Goal: Task Accomplishment & Management: Use online tool/utility

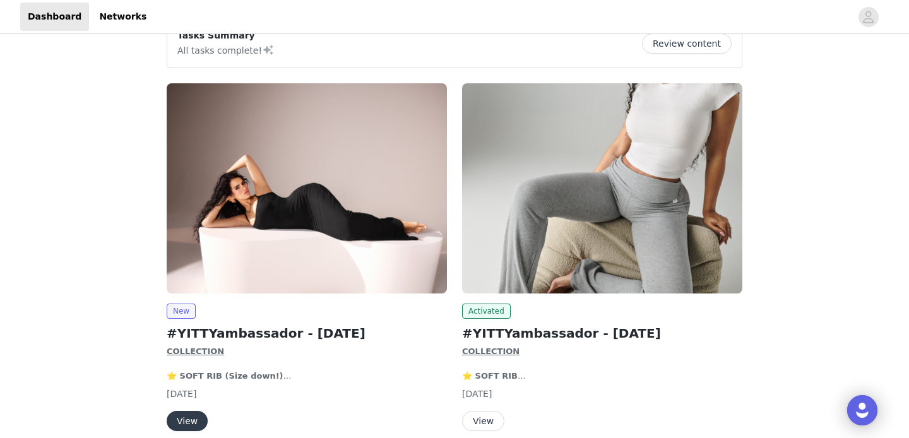
scroll to position [144, 0]
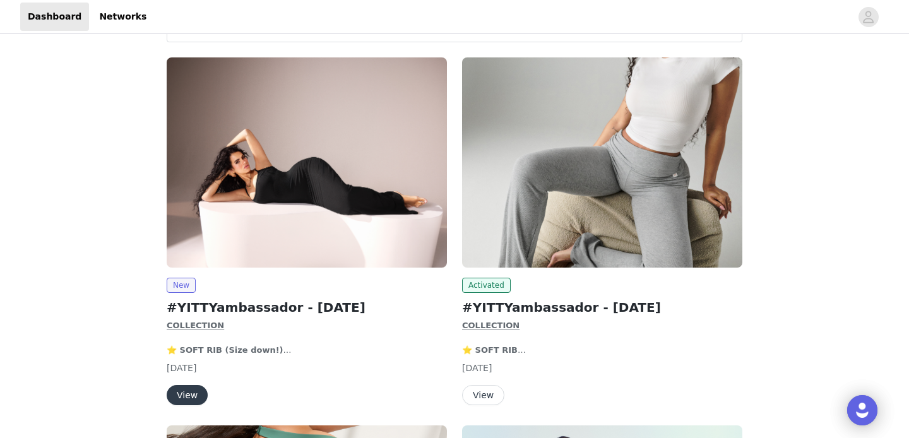
click at [195, 393] on button "View" at bounding box center [187, 395] width 41 height 20
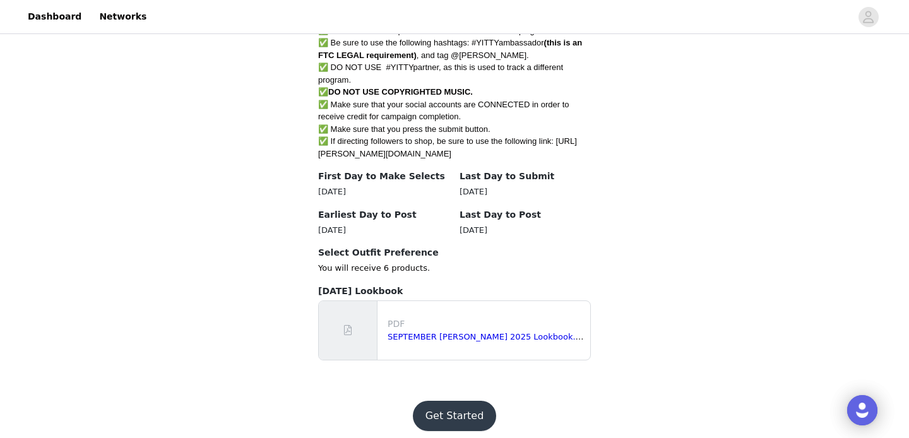
scroll to position [615, 0]
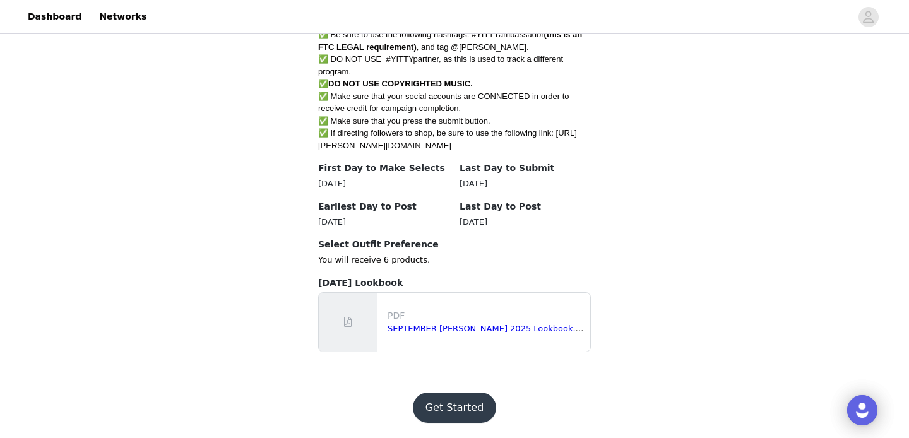
click at [454, 406] on button "Get Started" at bounding box center [455, 408] width 84 height 30
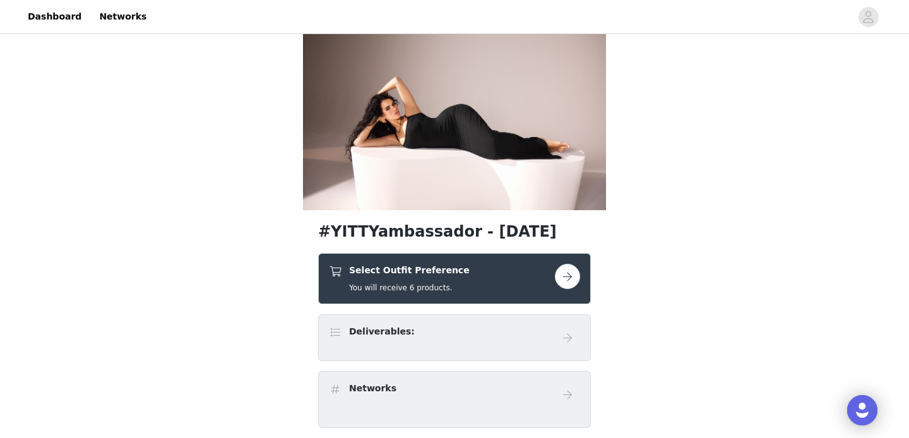
scroll to position [24, 0]
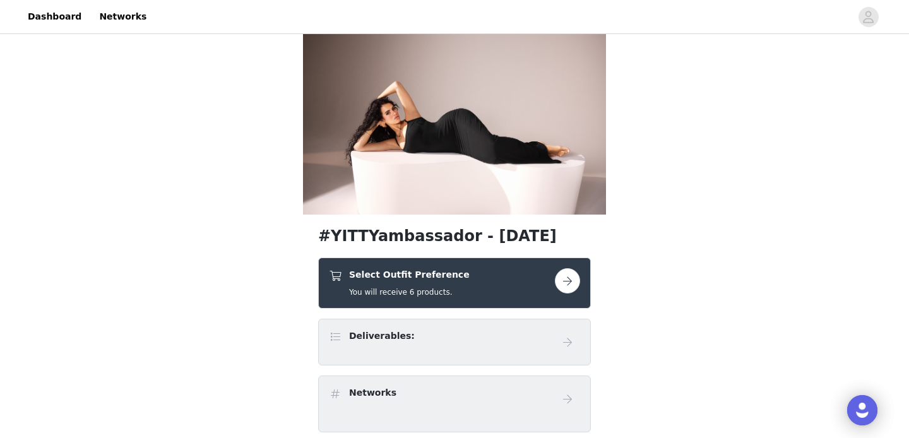
click at [574, 282] on button "button" at bounding box center [567, 280] width 25 height 25
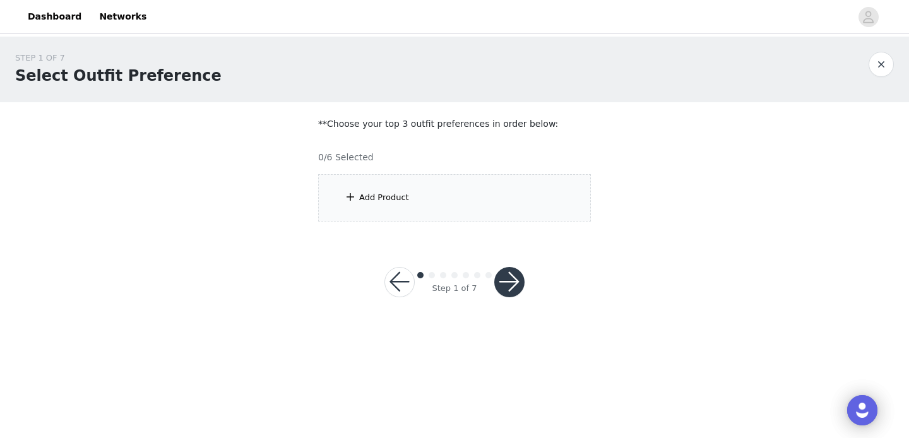
click at [440, 194] on div "Add Product" at bounding box center [454, 197] width 273 height 47
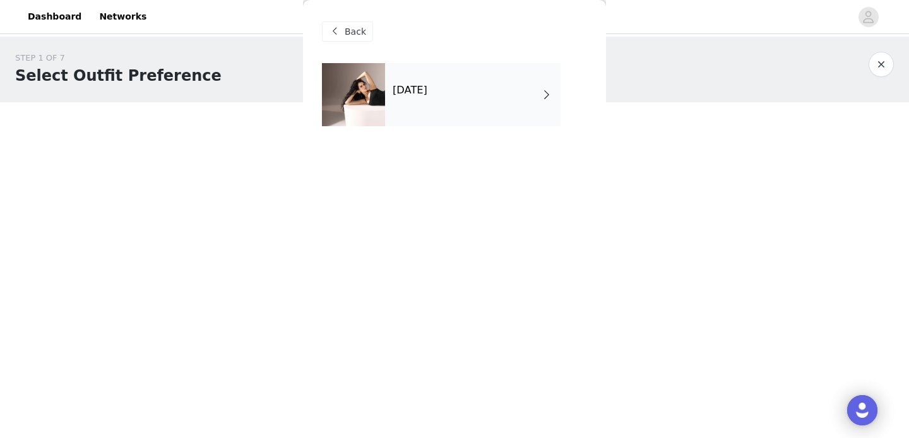
click at [423, 93] on h4 "[DATE]" at bounding box center [410, 90] width 35 height 11
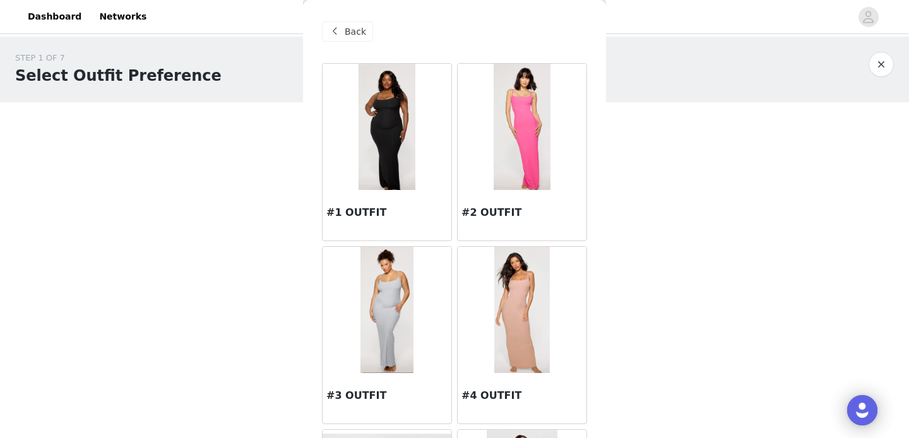
click at [511, 124] on img at bounding box center [522, 127] width 57 height 126
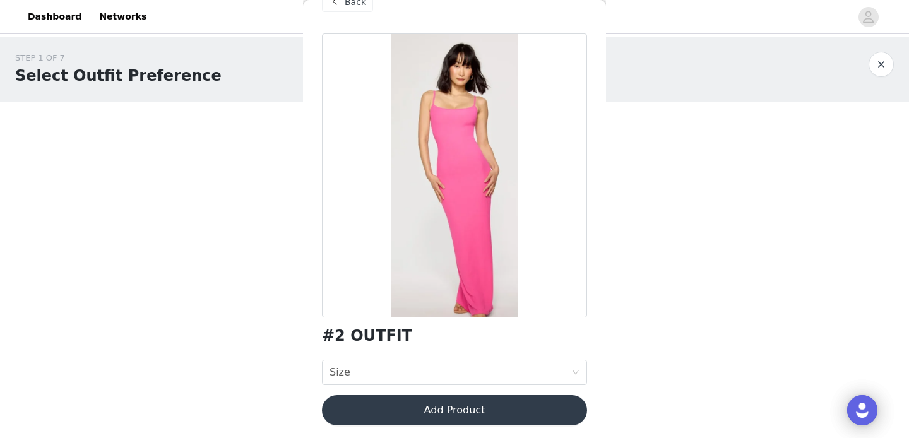
scroll to position [32, 0]
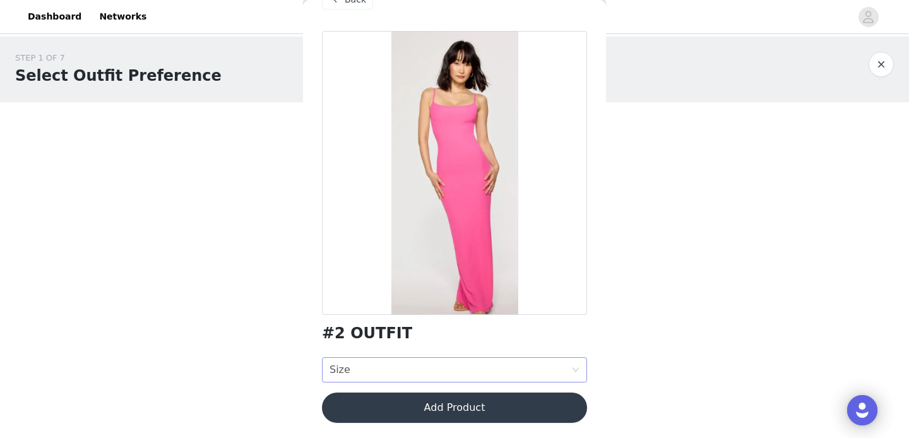
click at [382, 369] on div "Size Size" at bounding box center [450, 370] width 242 height 24
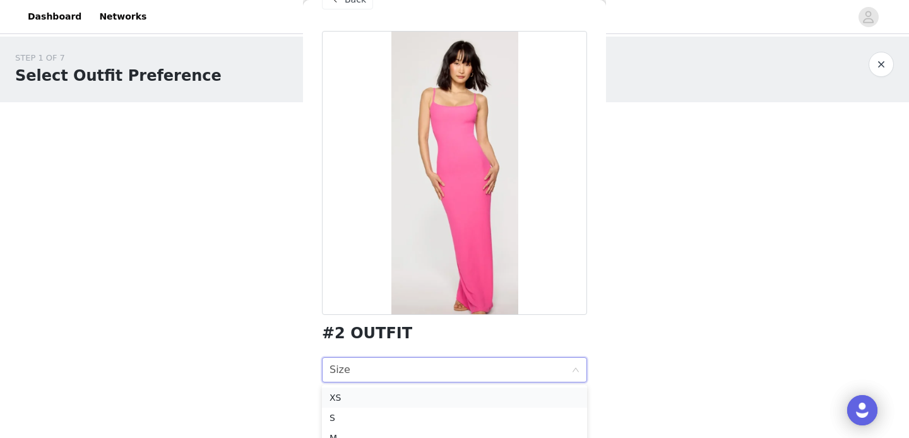
click at [358, 398] on div "XS" at bounding box center [454, 398] width 250 height 14
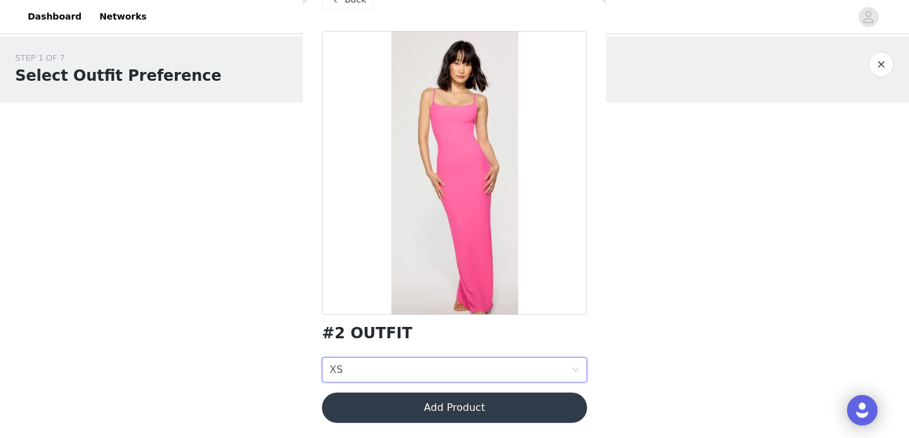
click at [407, 404] on button "Add Product" at bounding box center [454, 408] width 265 height 30
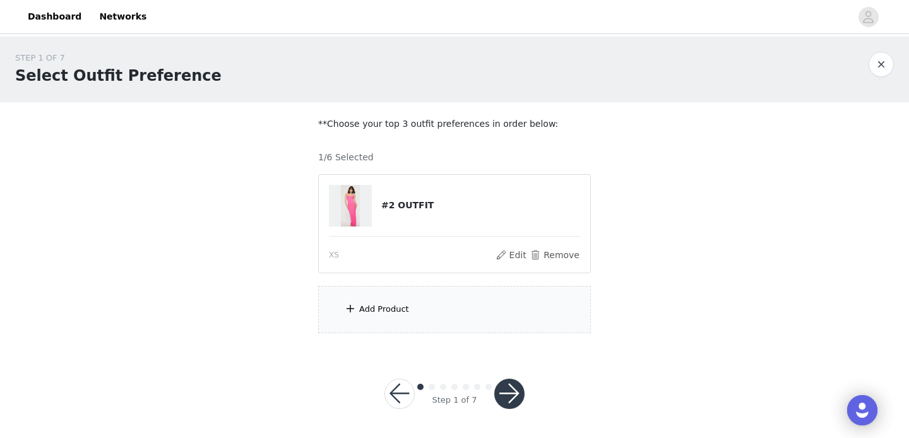
click at [399, 312] on div "Add Product" at bounding box center [384, 309] width 50 height 13
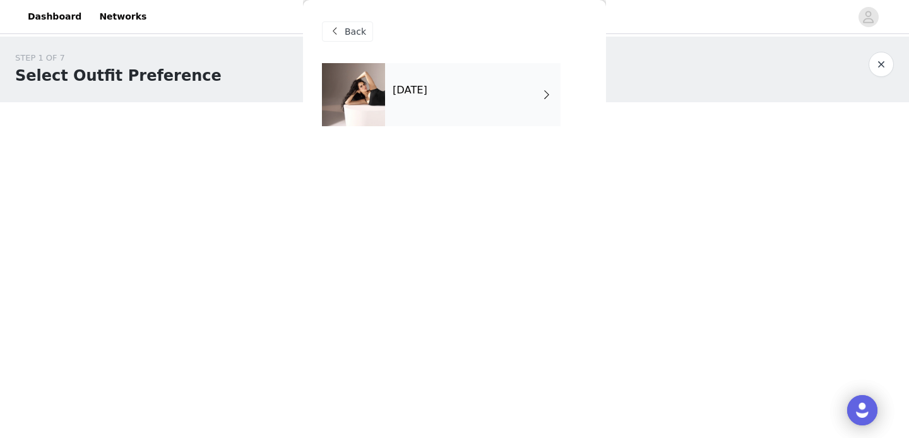
click at [476, 110] on div "[DATE]" at bounding box center [472, 94] width 175 height 63
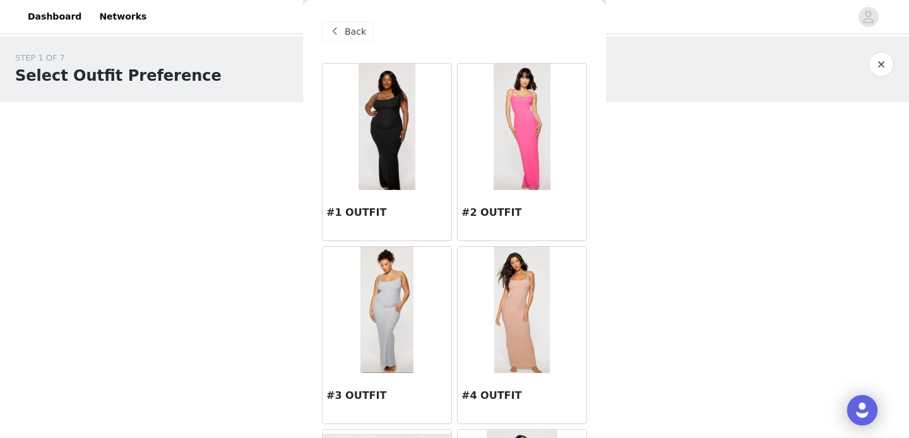
click at [393, 145] on img at bounding box center [386, 127] width 56 height 126
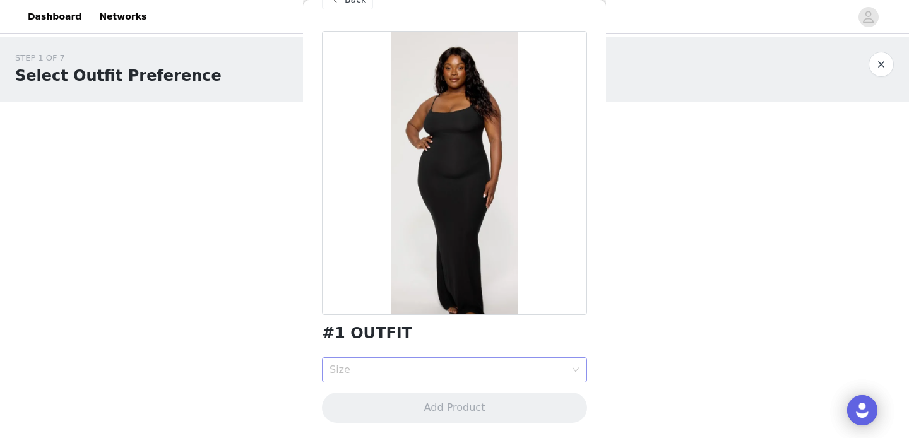
click at [413, 370] on div "Size" at bounding box center [447, 370] width 236 height 13
click at [376, 395] on div "XS" at bounding box center [454, 398] width 250 height 14
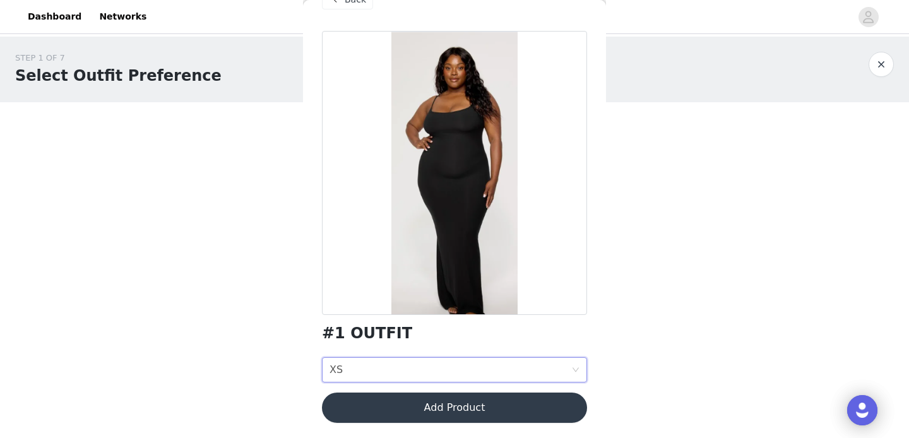
scroll to position [1, 0]
click at [423, 398] on button "Add Product" at bounding box center [454, 408] width 265 height 30
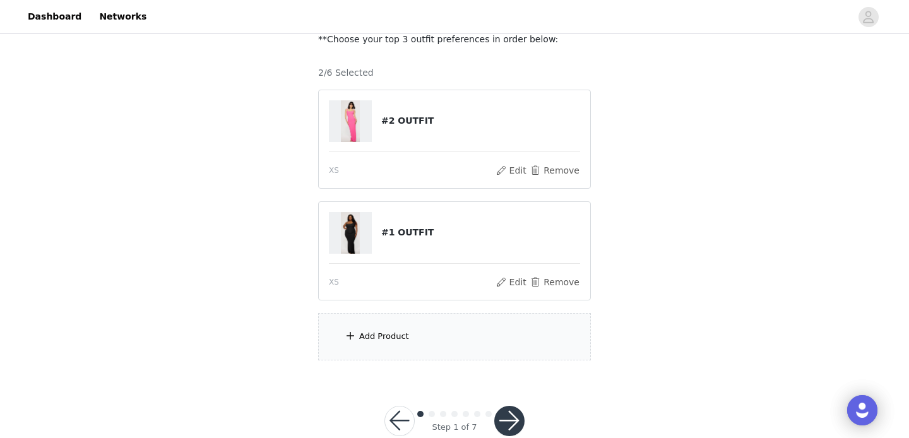
scroll to position [113, 0]
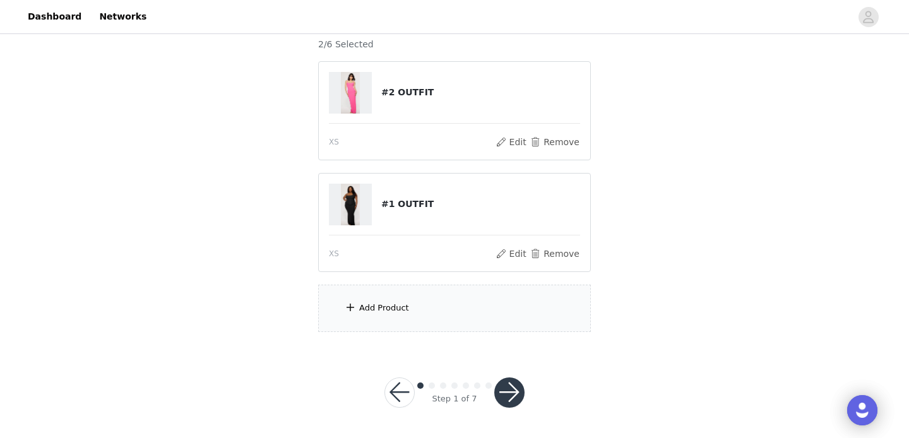
click at [379, 304] on div "Add Product" at bounding box center [384, 308] width 50 height 13
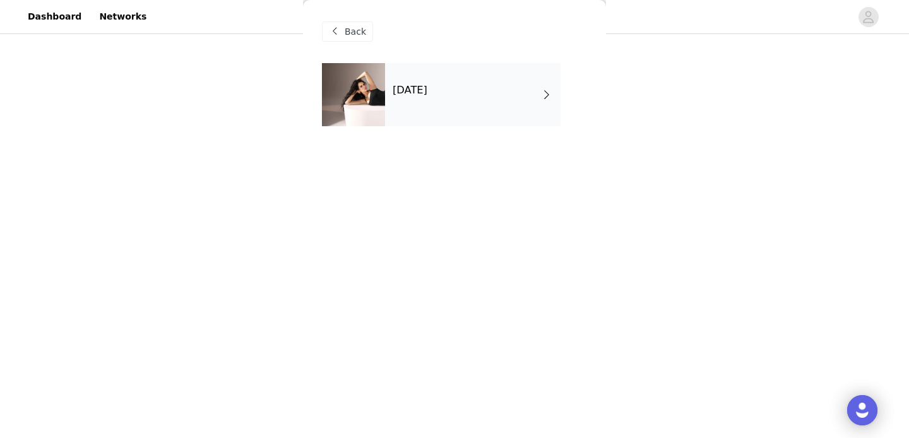
click at [434, 99] on div "[DATE]" at bounding box center [472, 94] width 175 height 63
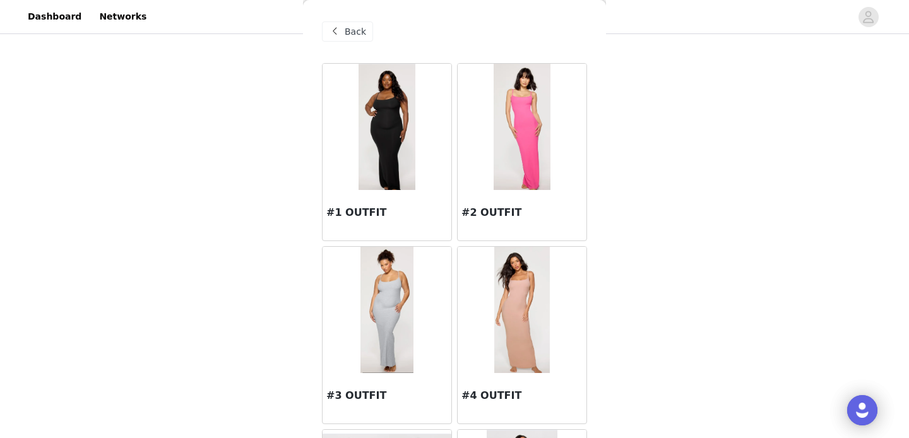
click at [408, 280] on img at bounding box center [386, 310] width 53 height 126
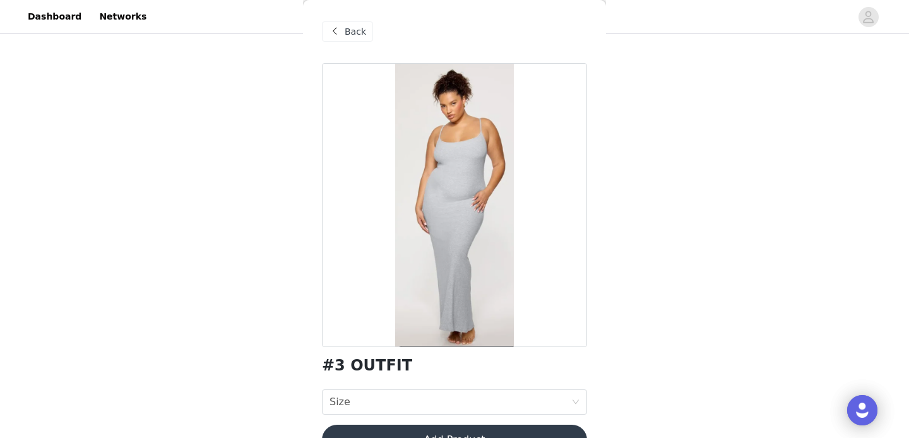
scroll to position [32, 0]
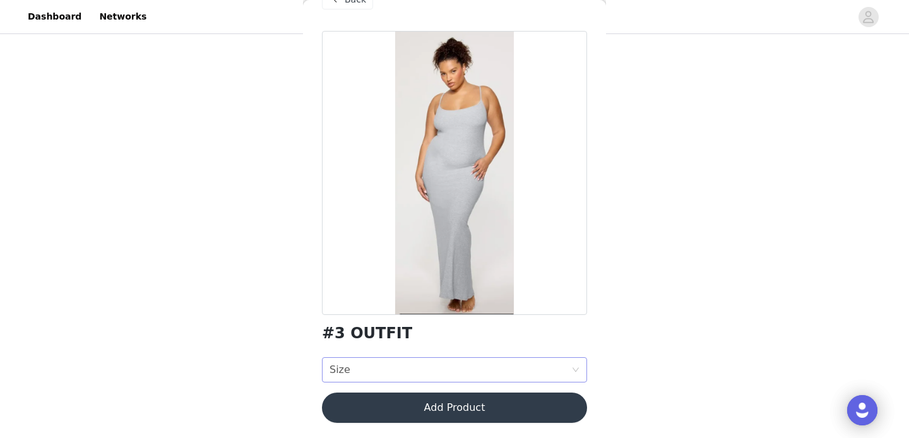
click at [399, 370] on div "Size Size" at bounding box center [450, 370] width 242 height 24
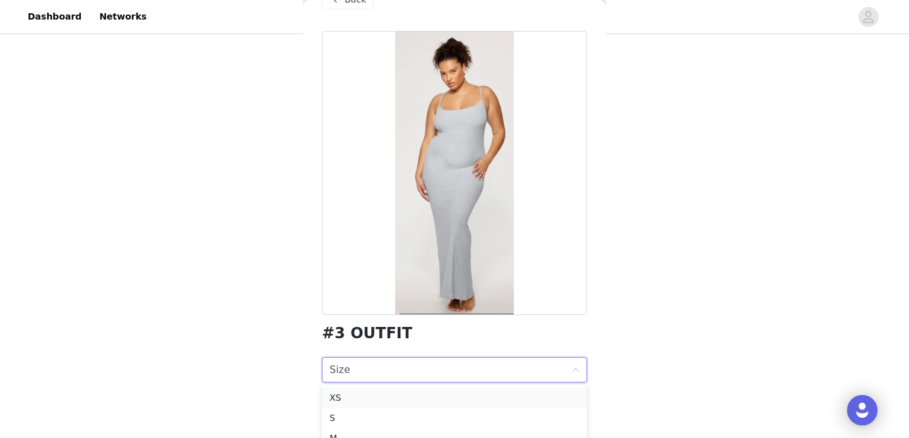
click at [374, 395] on div "XS" at bounding box center [454, 398] width 250 height 14
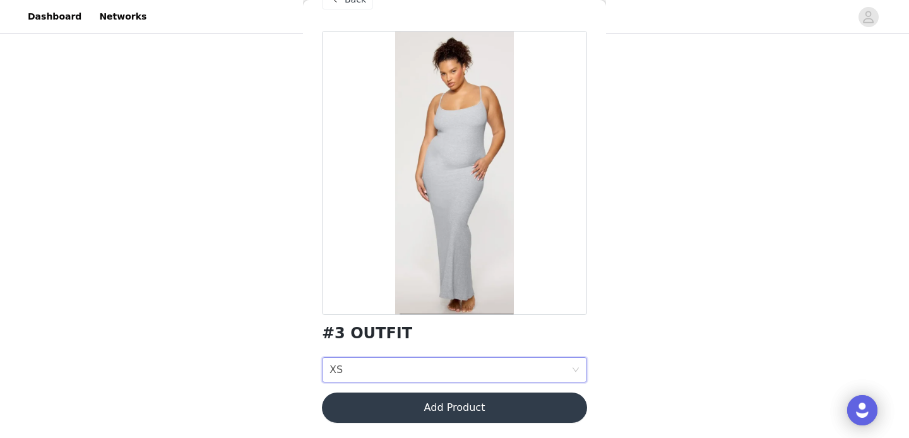
click at [429, 407] on button "Add Product" at bounding box center [454, 408] width 265 height 30
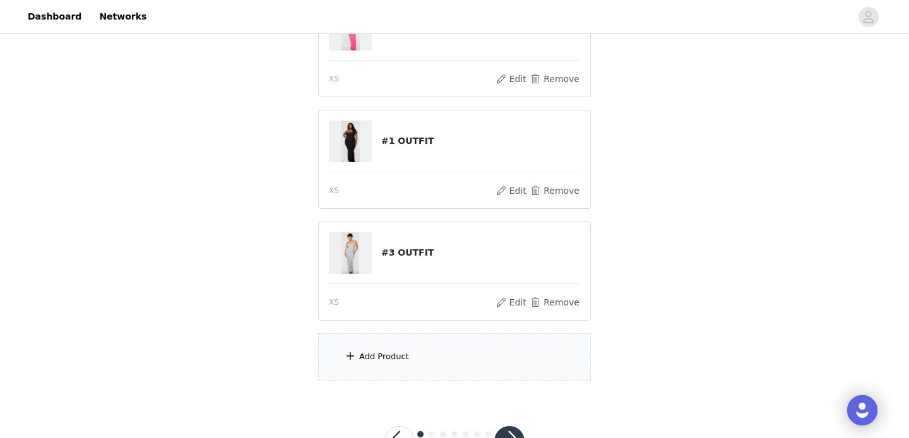
scroll to position [179, 0]
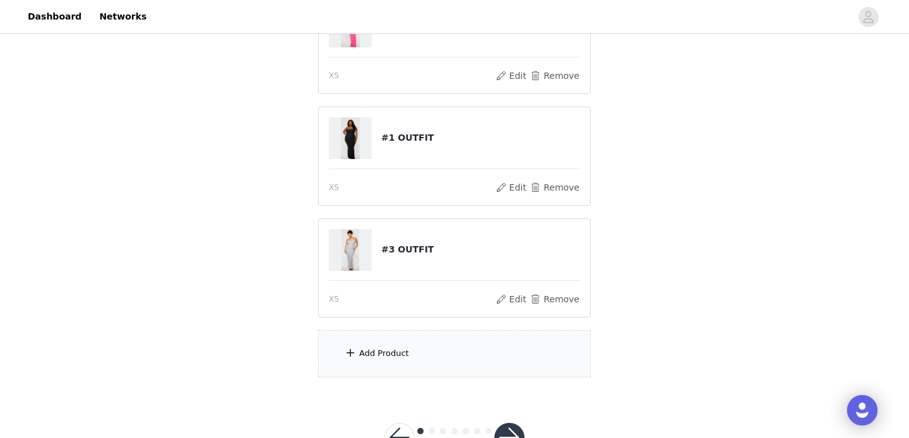
click at [393, 365] on div "Add Product" at bounding box center [454, 353] width 273 height 47
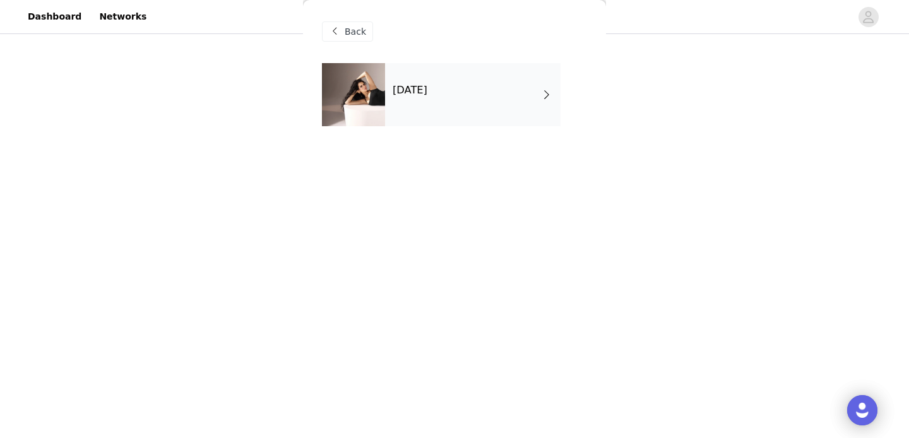
click at [495, 103] on div "[DATE]" at bounding box center [472, 94] width 175 height 63
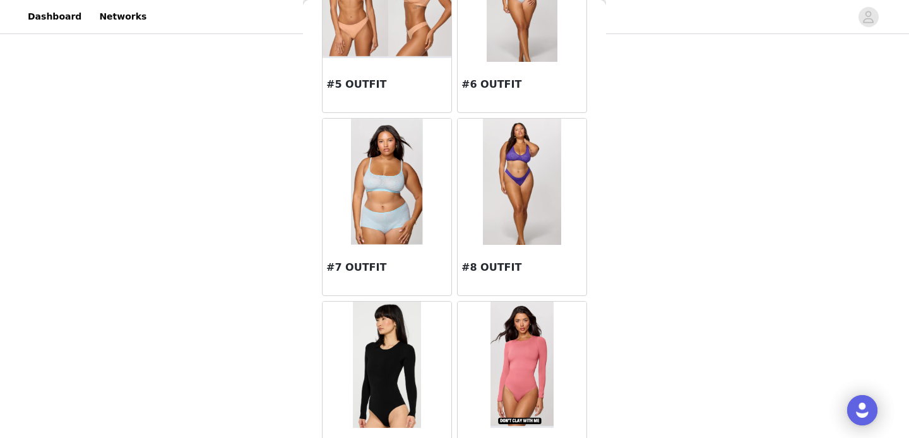
scroll to position [492, 0]
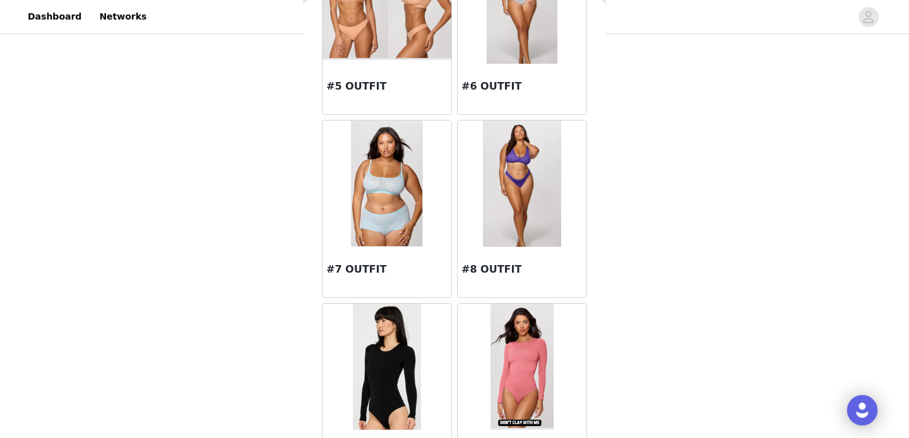
click at [512, 203] on img at bounding box center [522, 184] width 78 height 126
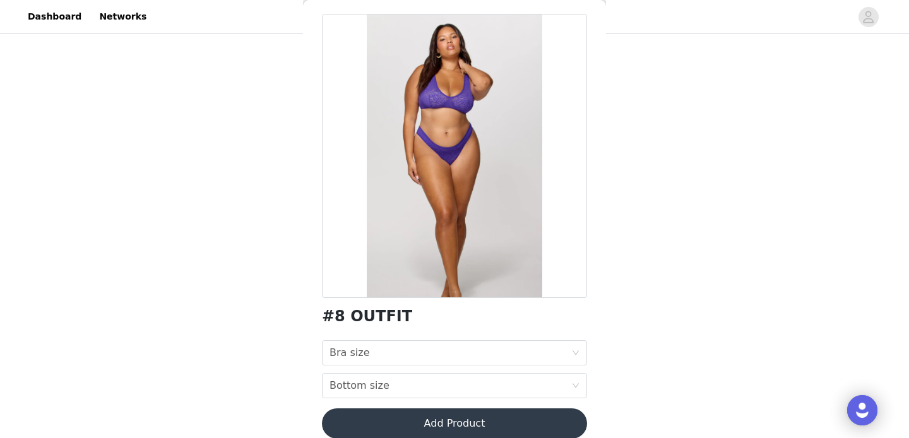
scroll to position [65, 0]
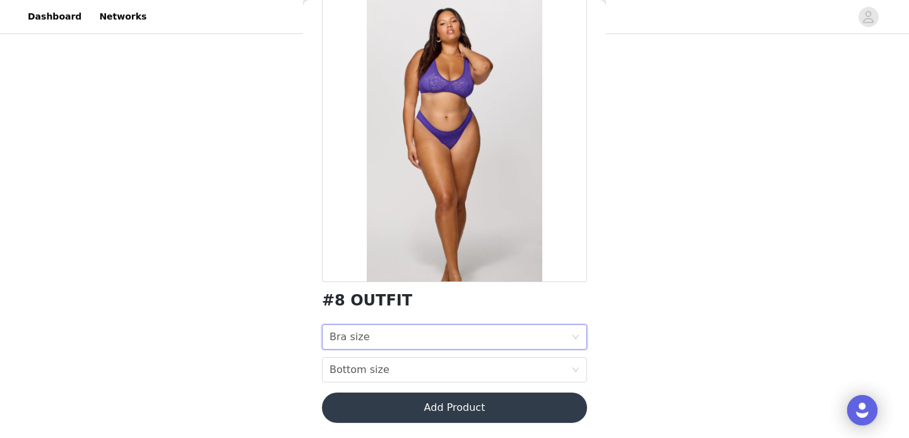
click at [443, 342] on div "Bra size Bra size" at bounding box center [450, 337] width 242 height 24
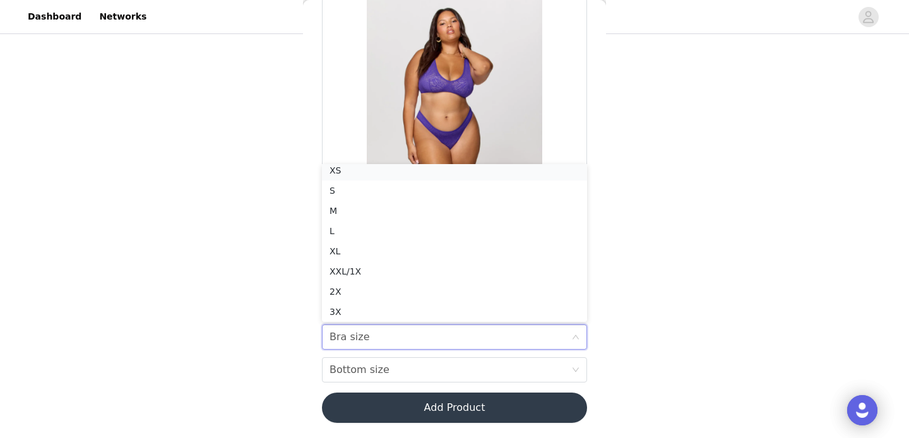
scroll to position [3, 0]
click at [389, 180] on div "XS" at bounding box center [454, 174] width 250 height 14
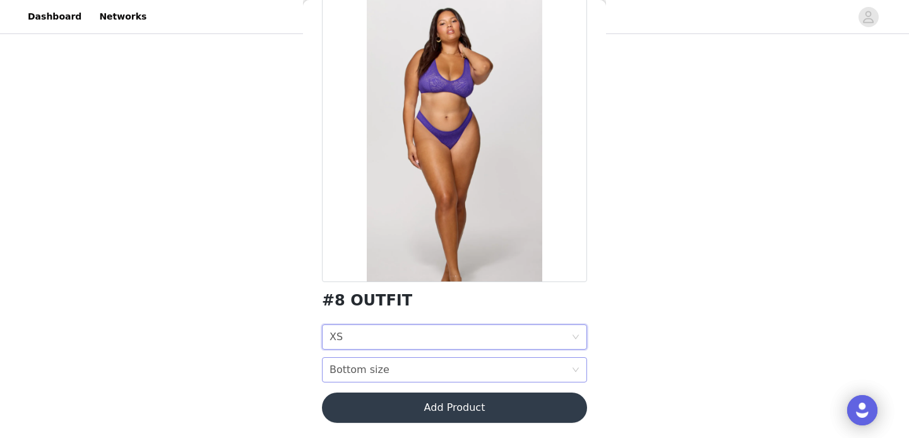
click at [366, 379] on div "Bottom size" at bounding box center [359, 370] width 60 height 24
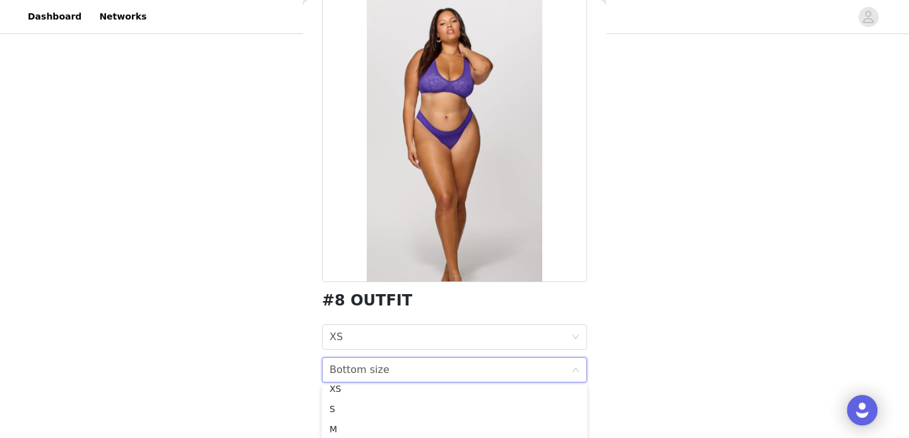
scroll to position [4, 0]
click at [340, 414] on div "S" at bounding box center [454, 414] width 250 height 14
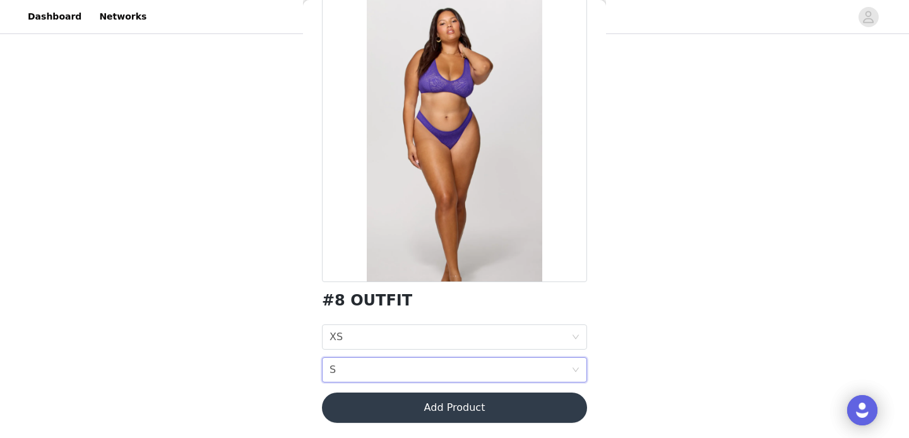
click at [433, 405] on button "Add Product" at bounding box center [454, 408] width 265 height 30
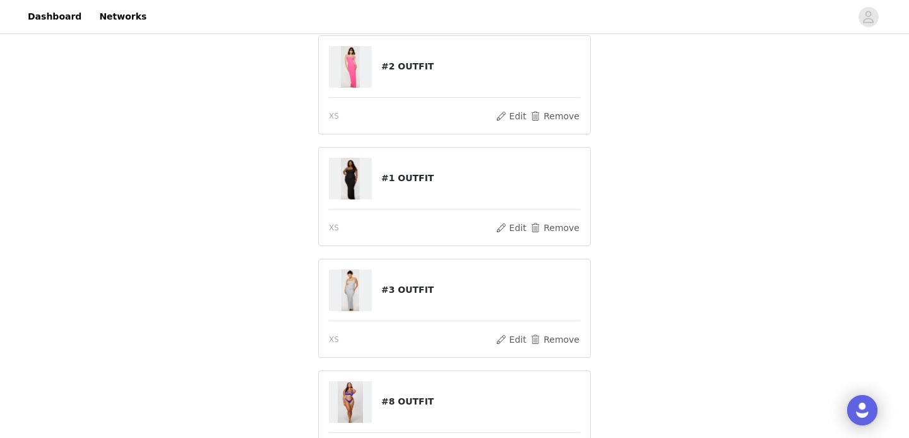
scroll to position [0, 0]
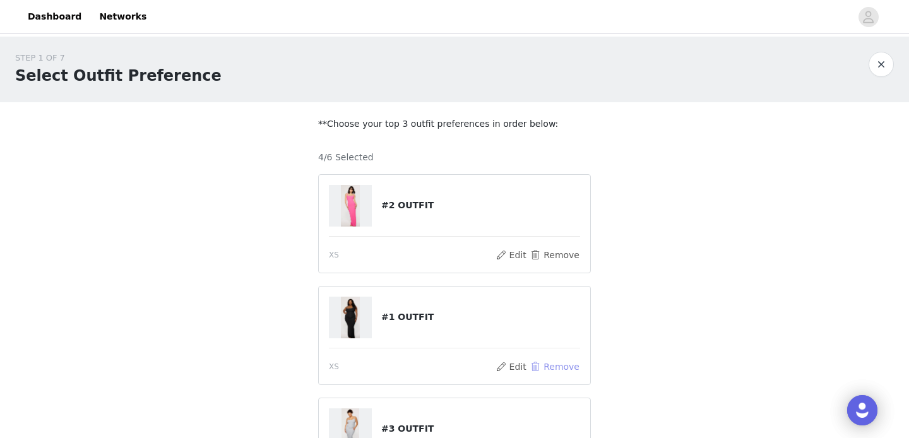
click at [558, 367] on button "Remove" at bounding box center [554, 366] width 50 height 15
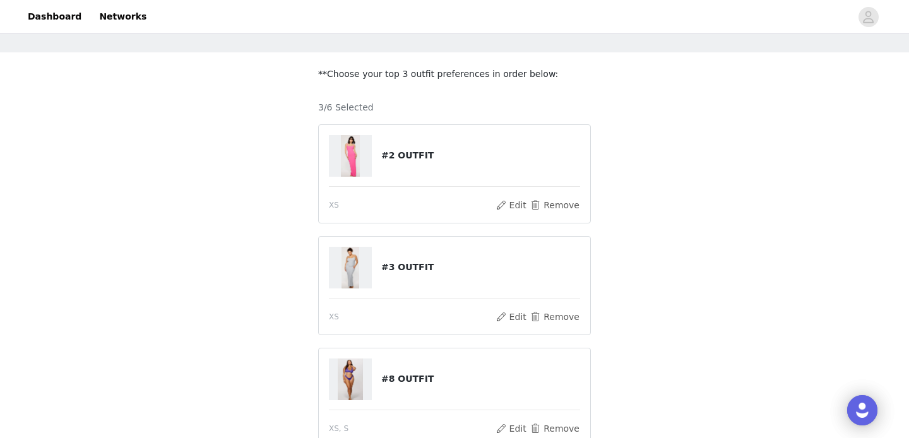
scroll to position [55, 0]
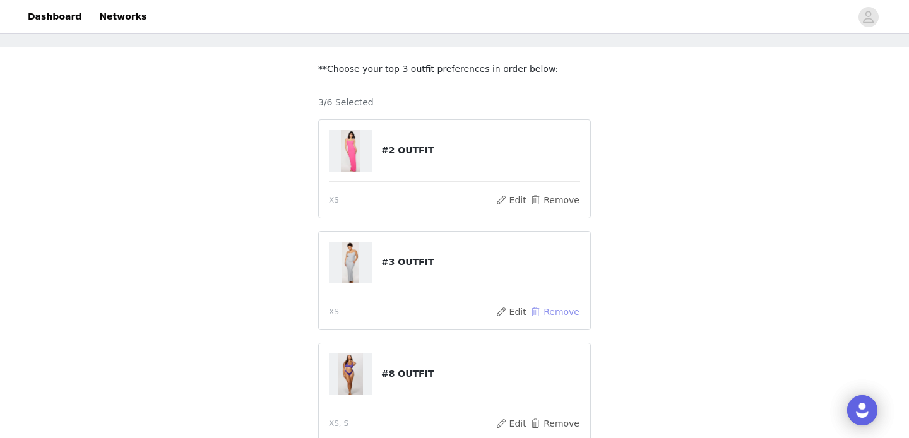
click at [571, 304] on button "Remove" at bounding box center [554, 311] width 50 height 15
click at [370, 372] on div "Add Product" at bounding box center [454, 366] width 273 height 47
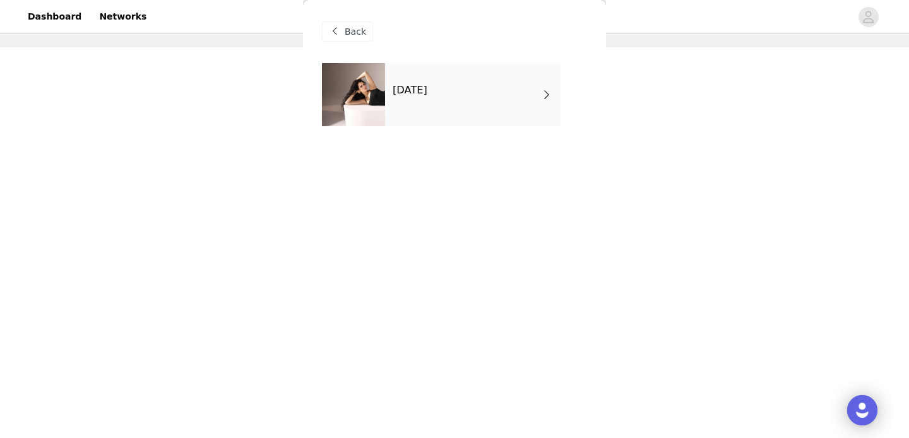
click at [355, 33] on span "Back" at bounding box center [355, 31] width 21 height 13
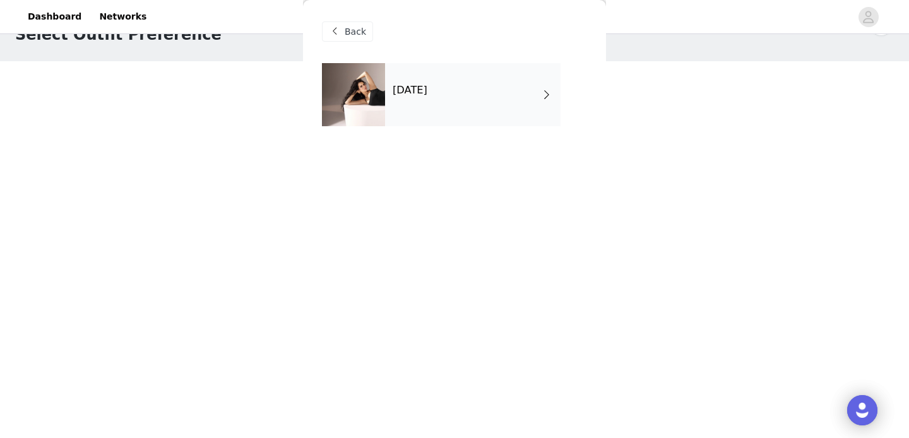
scroll to position [0, 0]
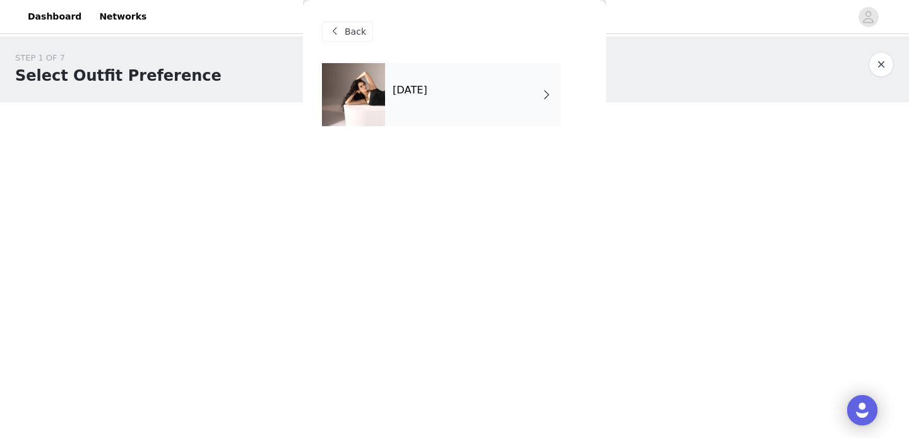
click at [343, 32] on div "Back" at bounding box center [347, 31] width 51 height 20
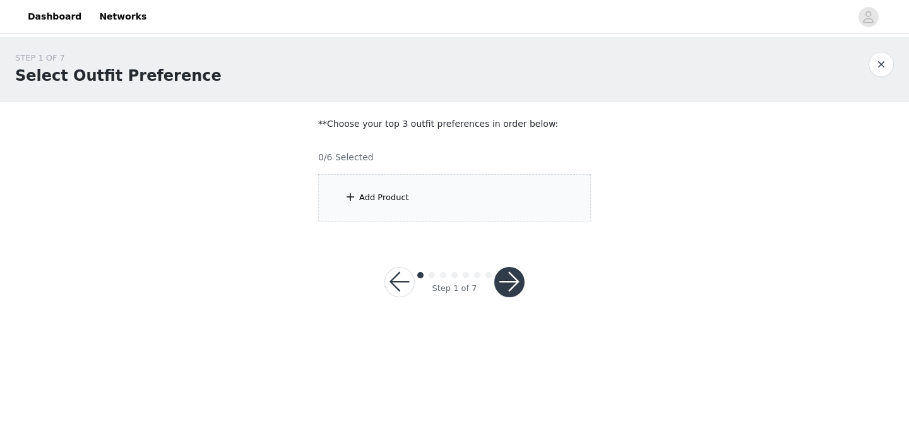
click at [417, 199] on div "Add Product" at bounding box center [454, 197] width 273 height 47
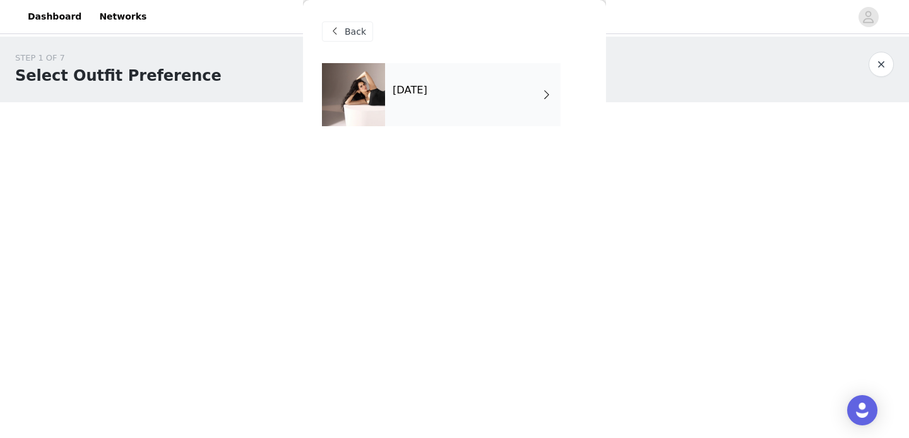
click at [485, 99] on div "[DATE]" at bounding box center [472, 94] width 175 height 63
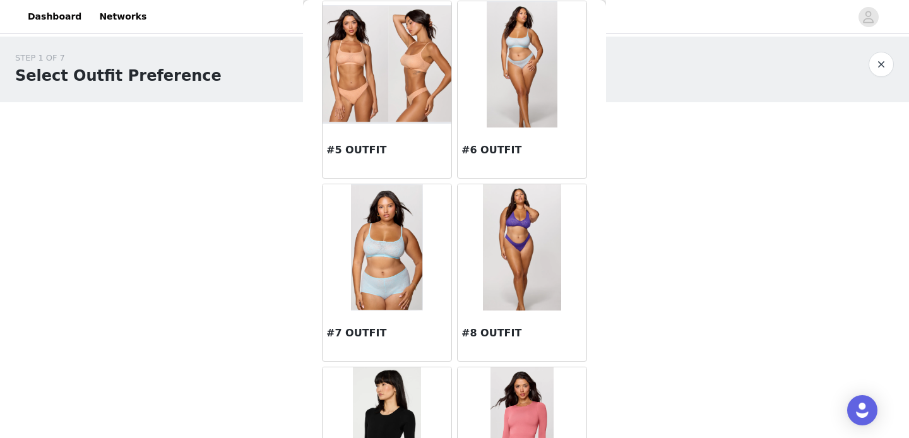
scroll to position [447, 0]
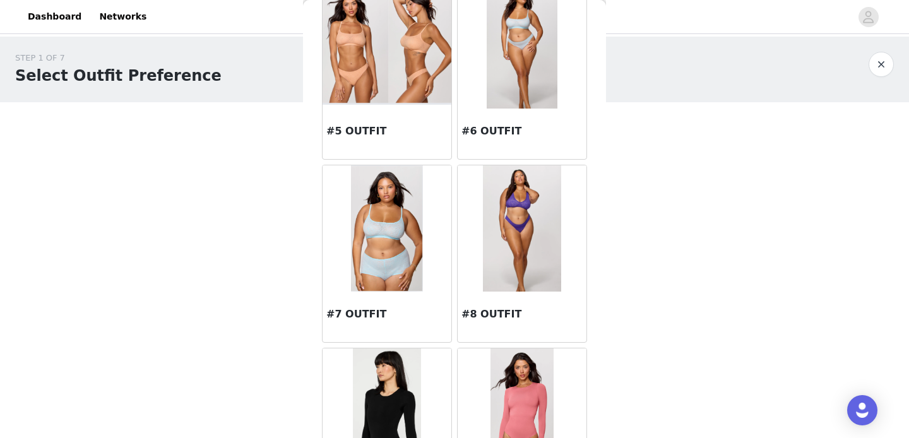
click at [496, 211] on img at bounding box center [522, 228] width 78 height 126
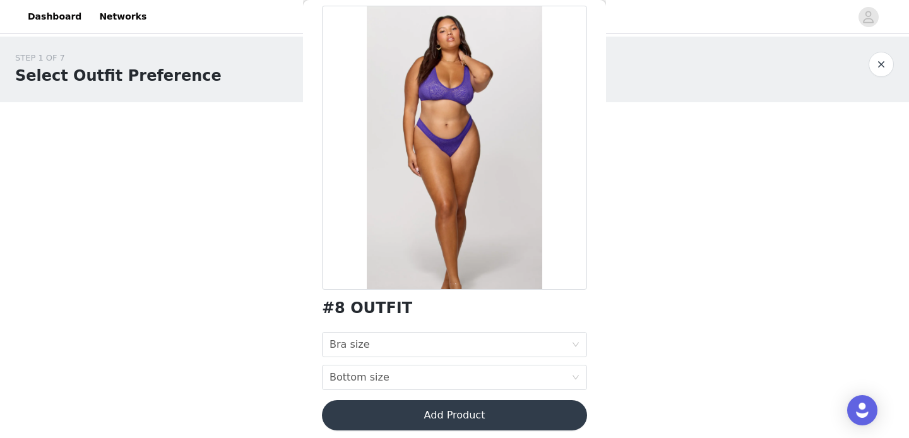
scroll to position [65, 0]
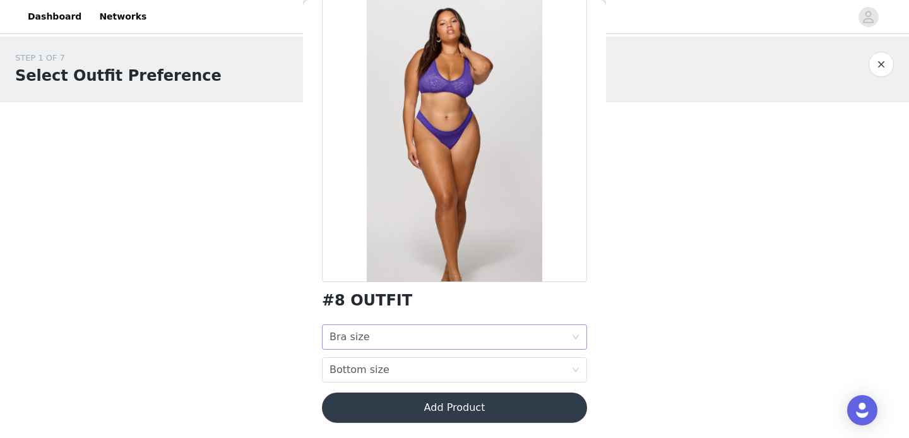
click at [425, 333] on div "Bra size Bra size" at bounding box center [450, 337] width 242 height 24
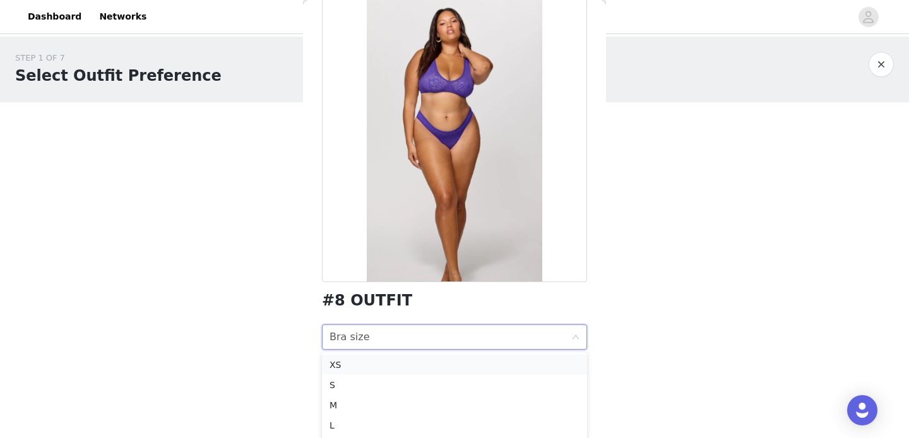
click at [395, 362] on div "XS" at bounding box center [454, 365] width 250 height 14
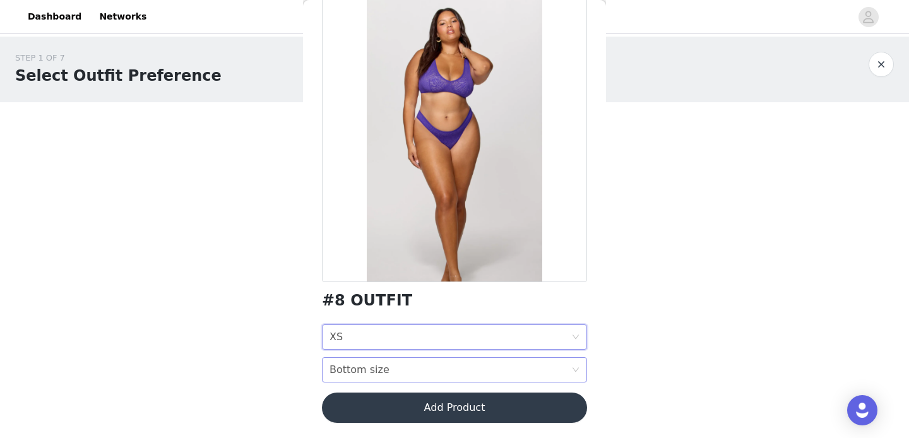
click at [384, 370] on div "Bottom size Bottom size" at bounding box center [450, 370] width 242 height 24
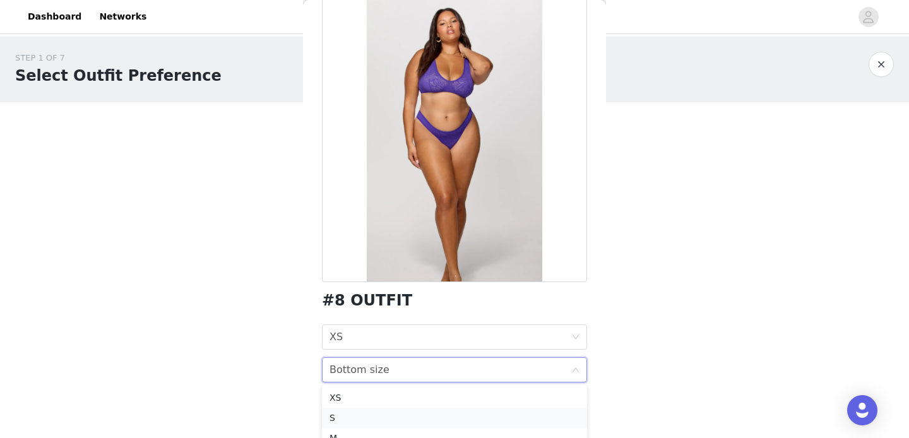
click at [349, 413] on div "S" at bounding box center [454, 418] width 250 height 14
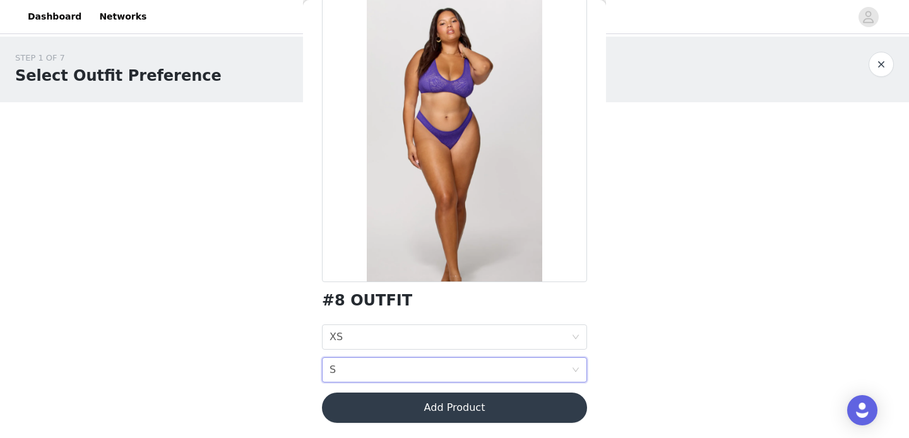
click at [404, 403] on button "Add Product" at bounding box center [454, 408] width 265 height 30
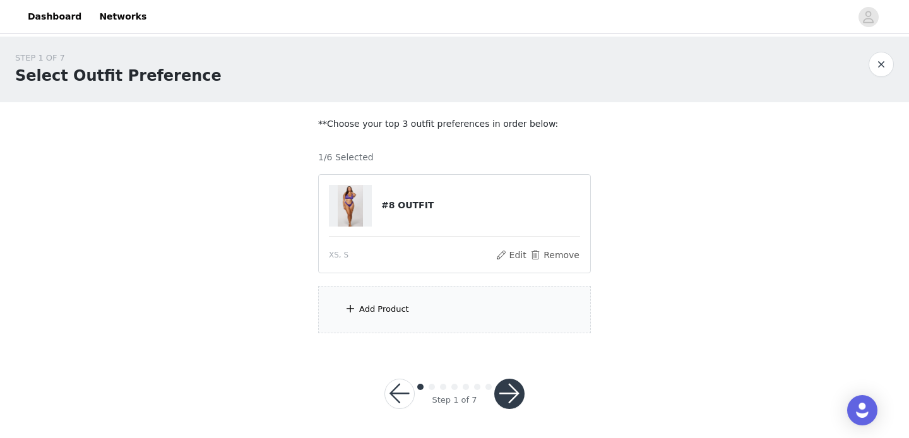
click at [393, 307] on div "Add Product" at bounding box center [384, 309] width 50 height 13
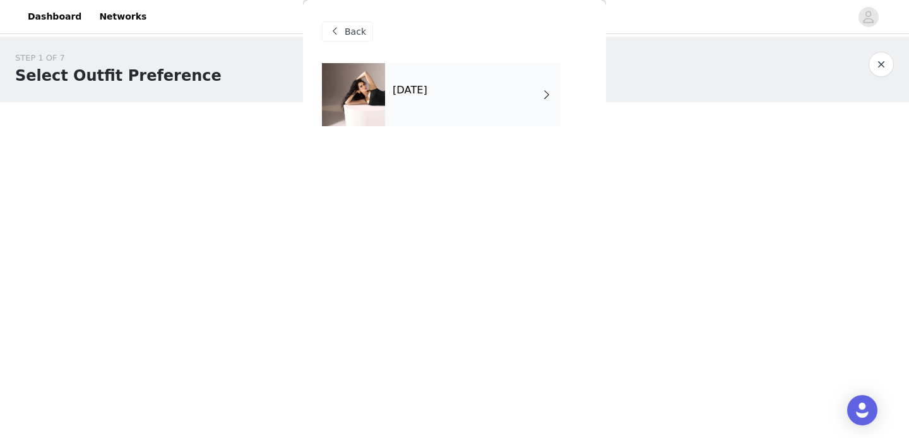
click at [448, 104] on div "[DATE]" at bounding box center [472, 94] width 175 height 63
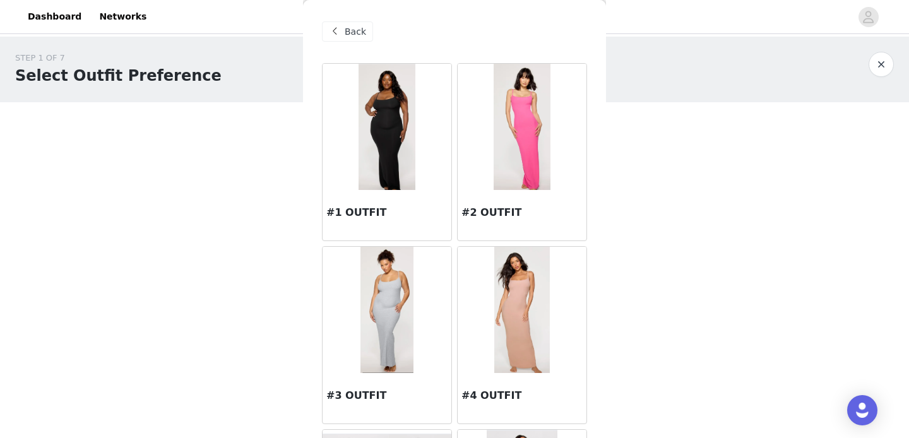
click at [548, 108] on img at bounding box center [522, 127] width 57 height 126
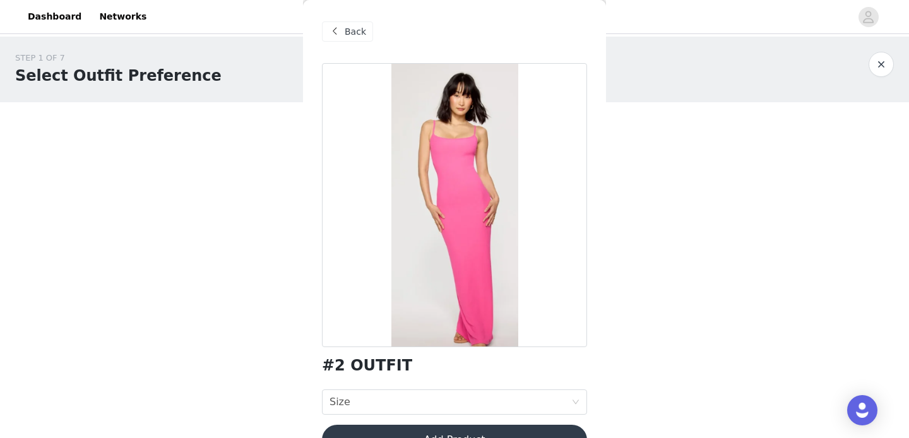
scroll to position [32, 0]
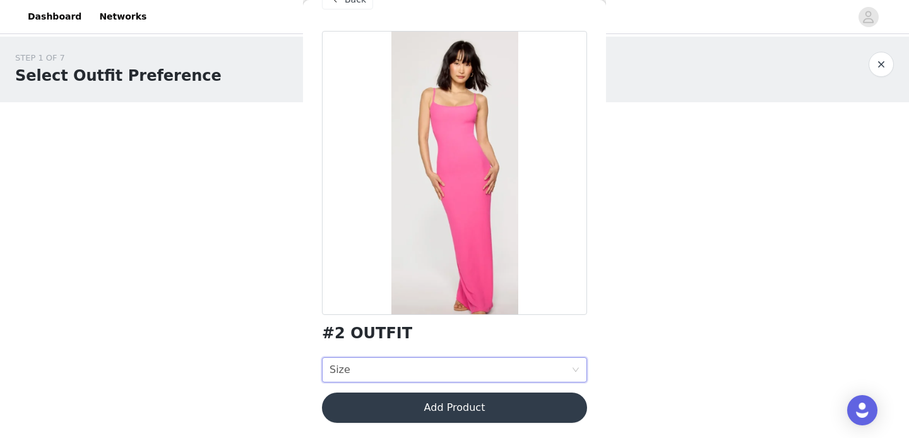
click at [398, 370] on div "Size Size" at bounding box center [450, 370] width 242 height 24
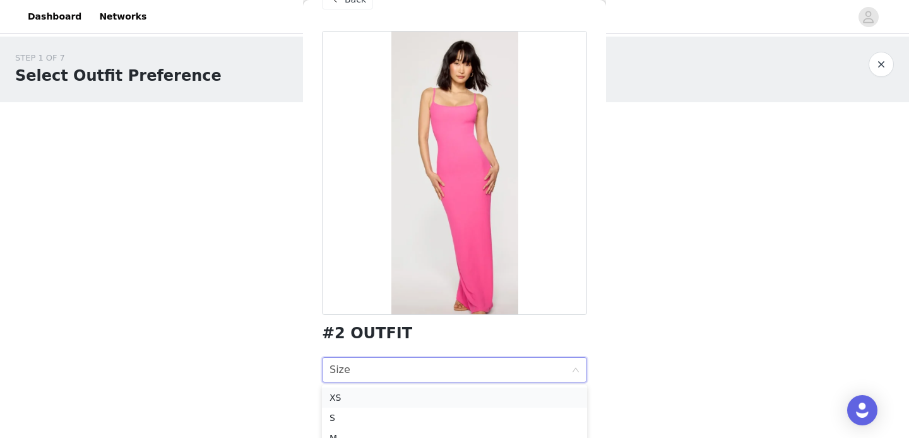
click at [349, 392] on div "XS" at bounding box center [454, 398] width 250 height 14
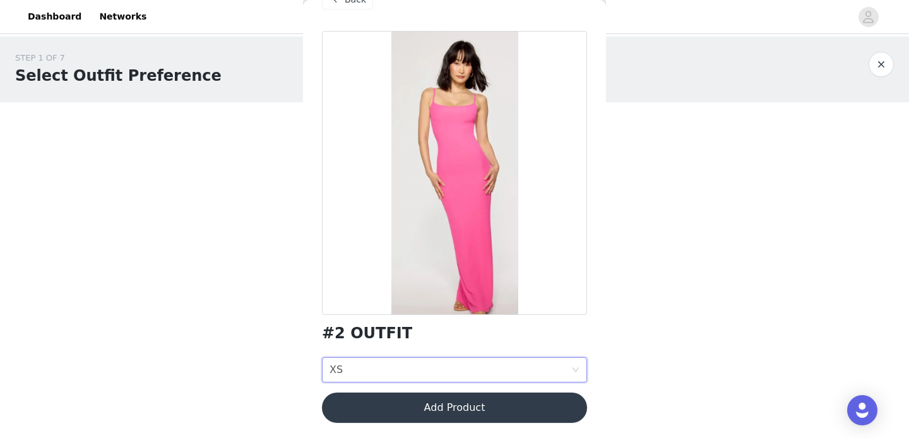
click at [391, 398] on button "Add Product" at bounding box center [454, 408] width 265 height 30
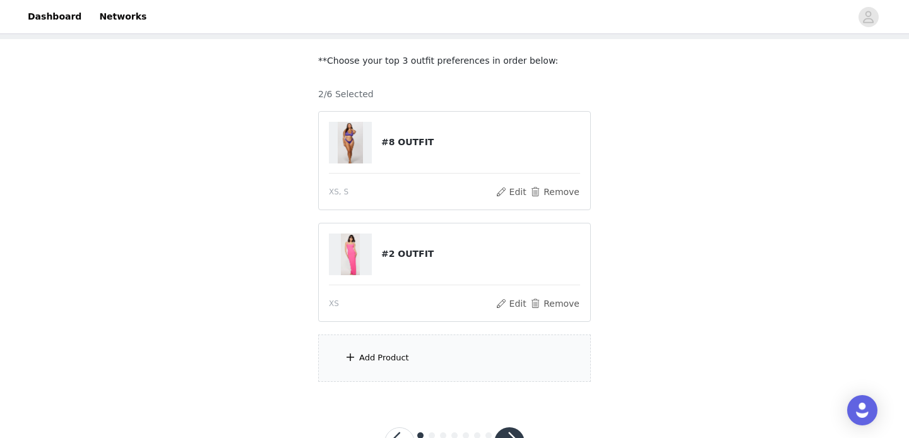
scroll to position [113, 0]
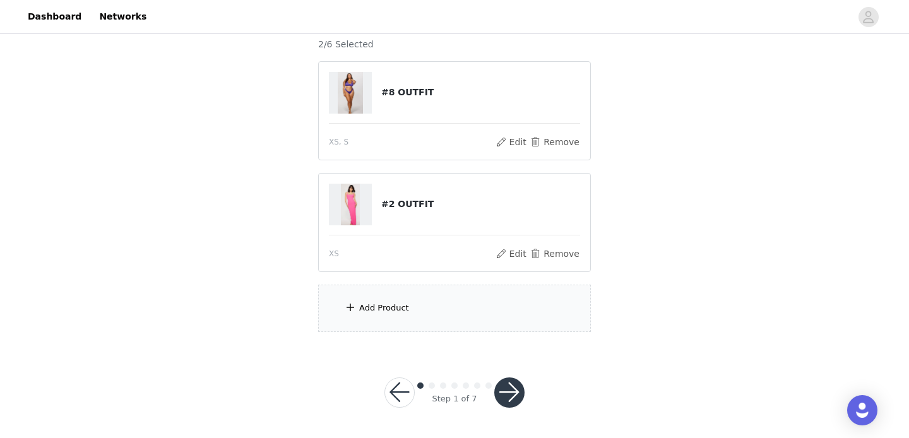
click at [385, 307] on div "Add Product" at bounding box center [384, 308] width 50 height 13
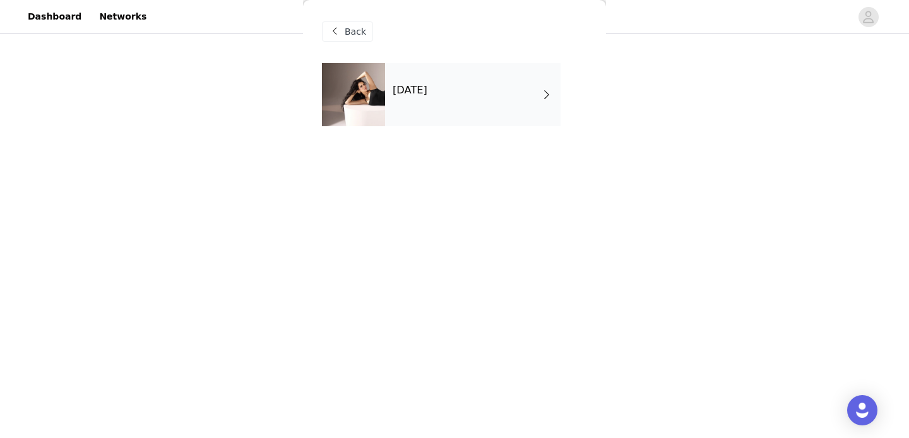
click at [427, 100] on div "[DATE]" at bounding box center [472, 94] width 175 height 63
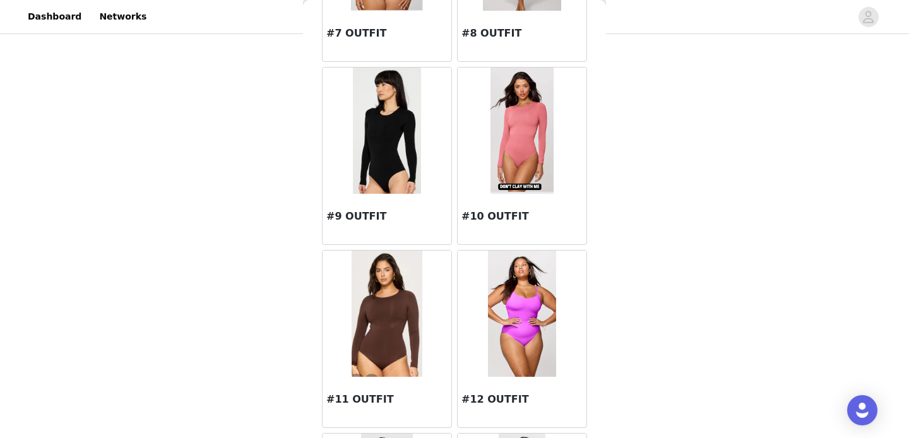
scroll to position [735, 0]
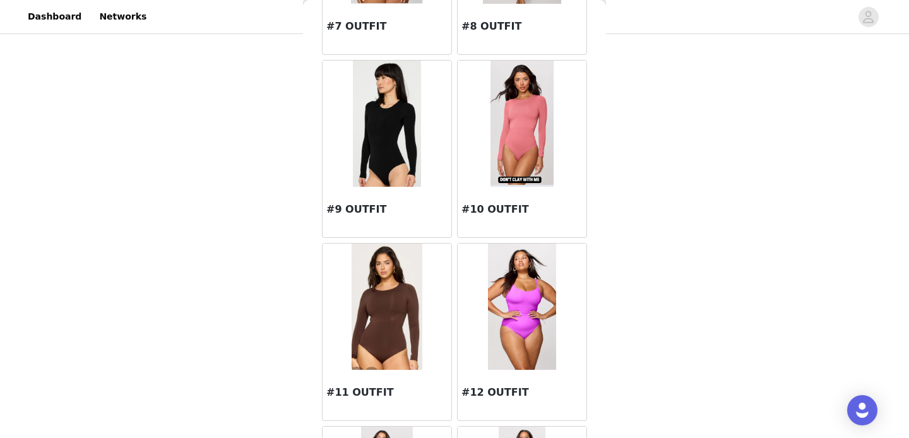
click at [379, 290] on img at bounding box center [387, 307] width 70 height 126
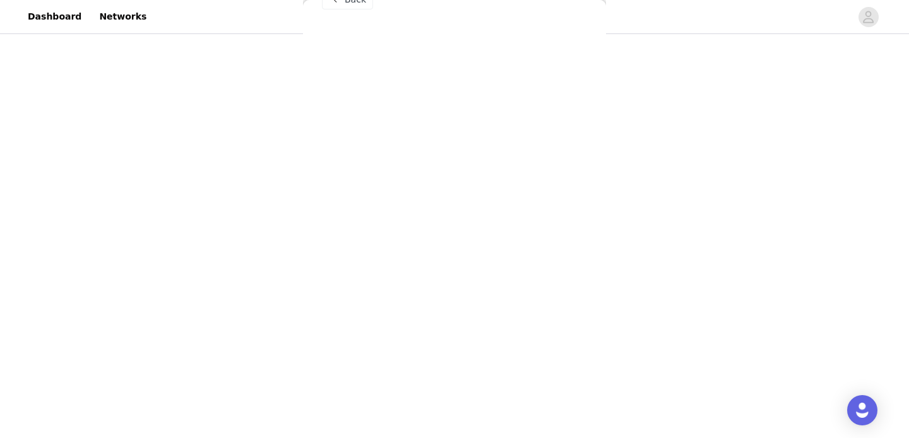
scroll to position [32, 0]
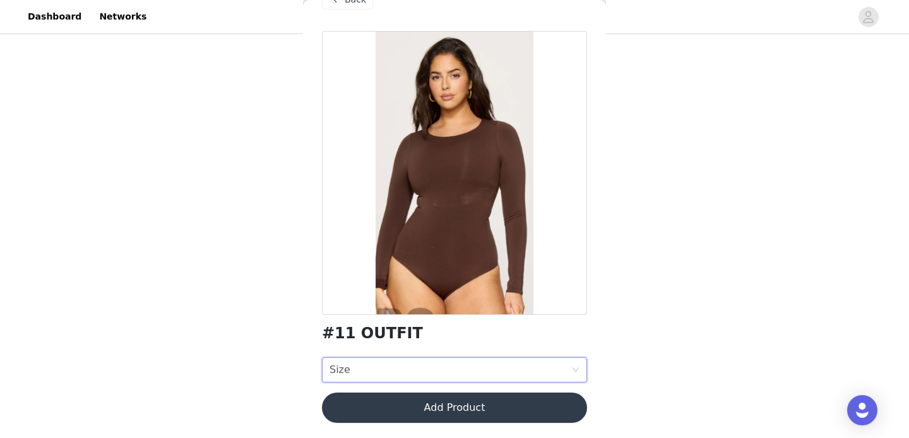
click at [381, 369] on div "Size Size" at bounding box center [450, 370] width 242 height 24
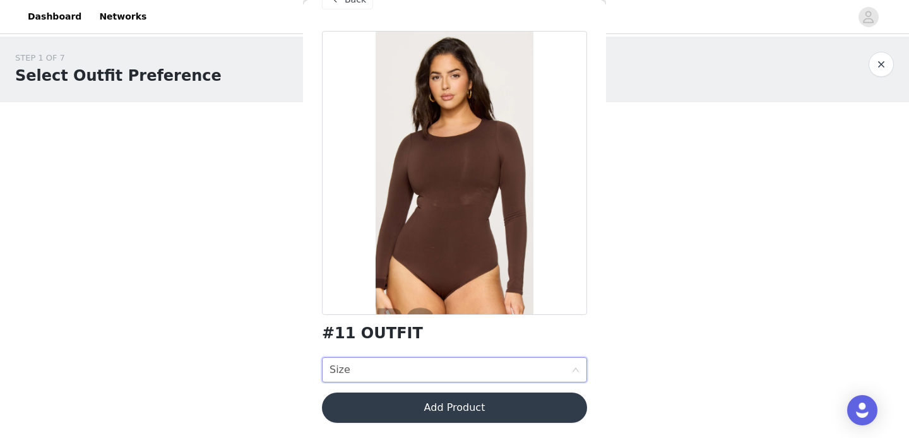
scroll to position [0, 0]
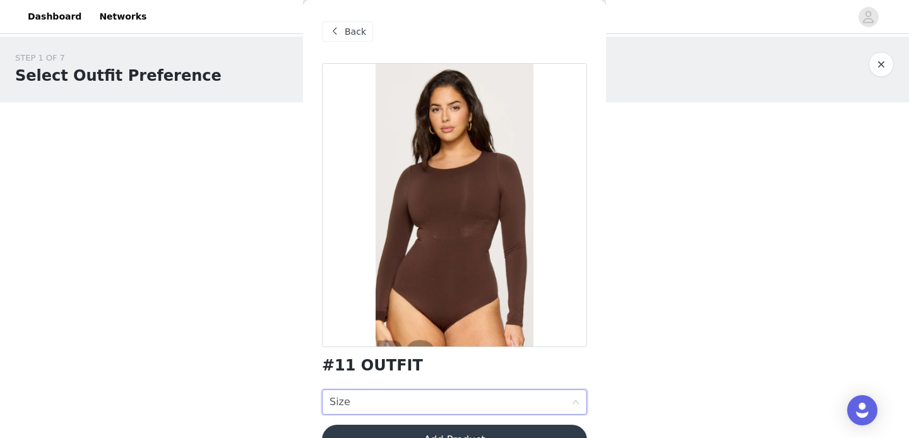
click at [359, 31] on span "Back" at bounding box center [355, 31] width 21 height 13
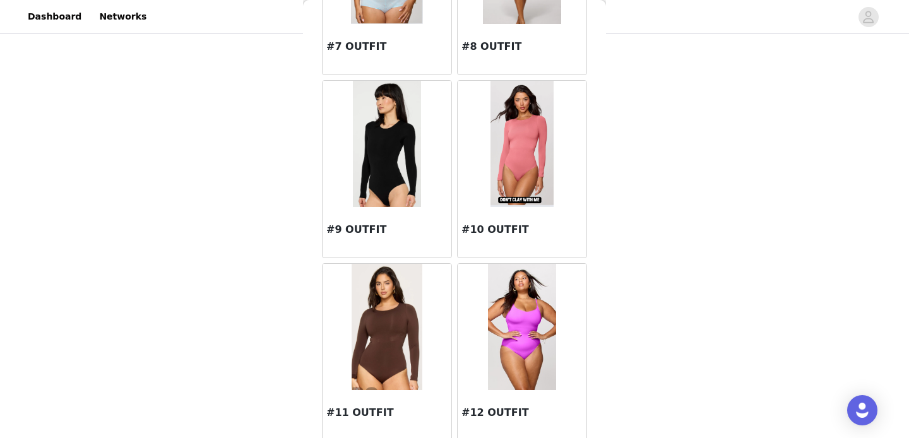
scroll to position [704, 0]
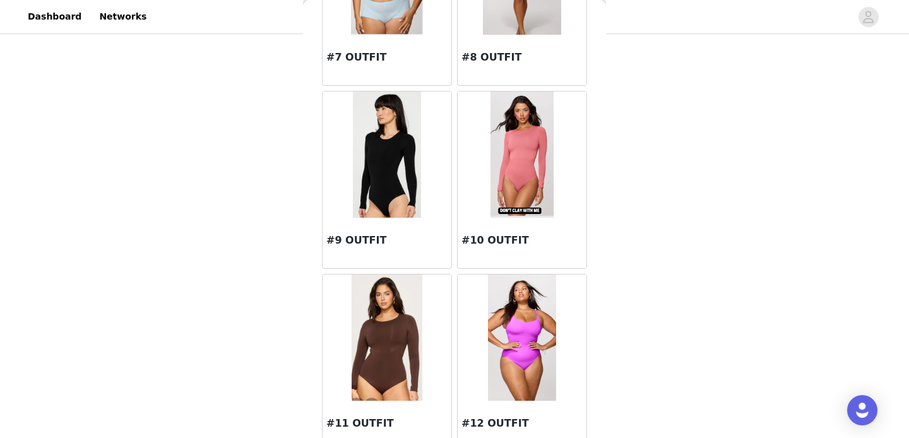
click at [382, 172] on img at bounding box center [387, 155] width 68 height 126
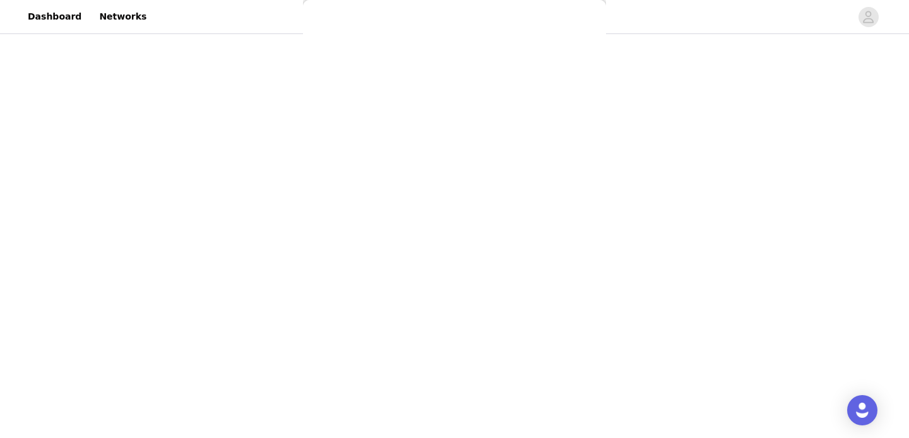
scroll to position [32, 0]
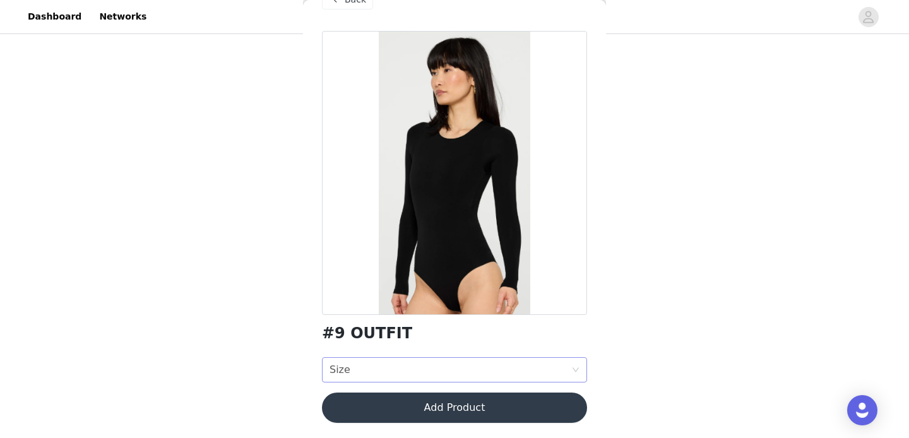
click at [385, 369] on div "Size Size" at bounding box center [450, 370] width 242 height 24
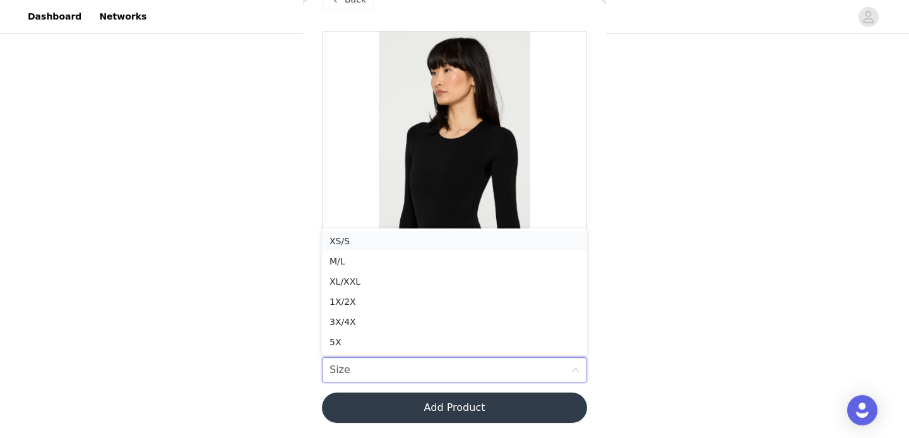
click at [359, 242] on div "XS/S" at bounding box center [454, 241] width 250 height 14
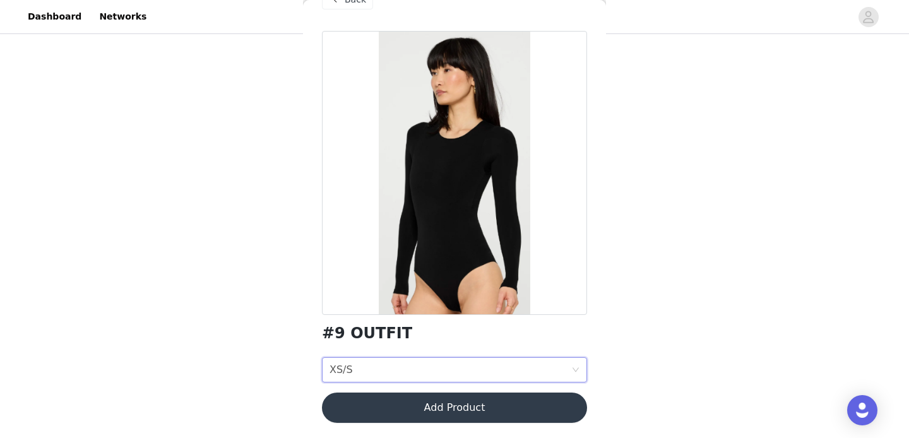
click at [426, 413] on button "Add Product" at bounding box center [454, 408] width 265 height 30
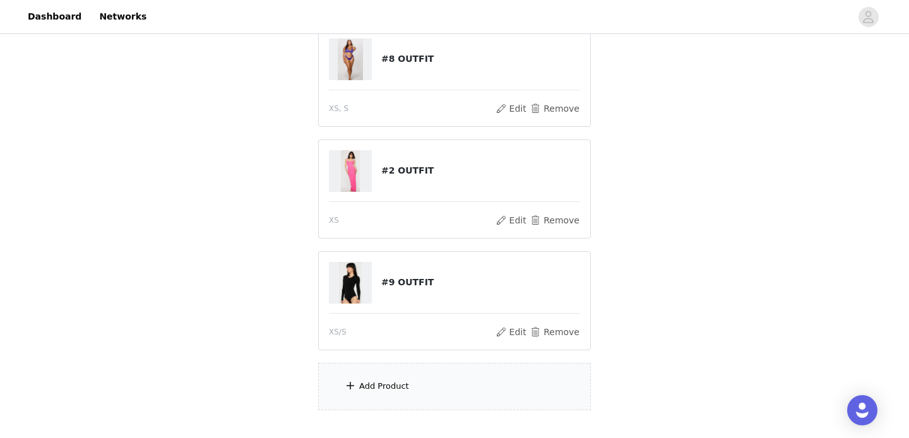
scroll to position [172, 0]
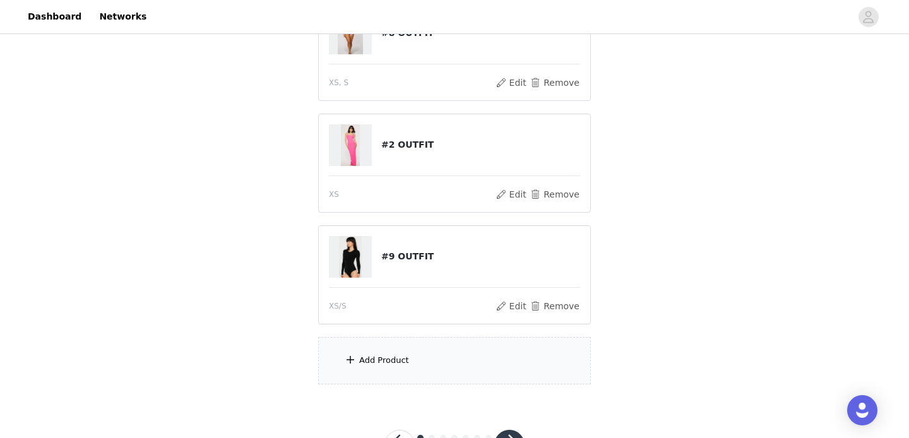
click at [386, 367] on div "Add Product" at bounding box center [454, 360] width 273 height 47
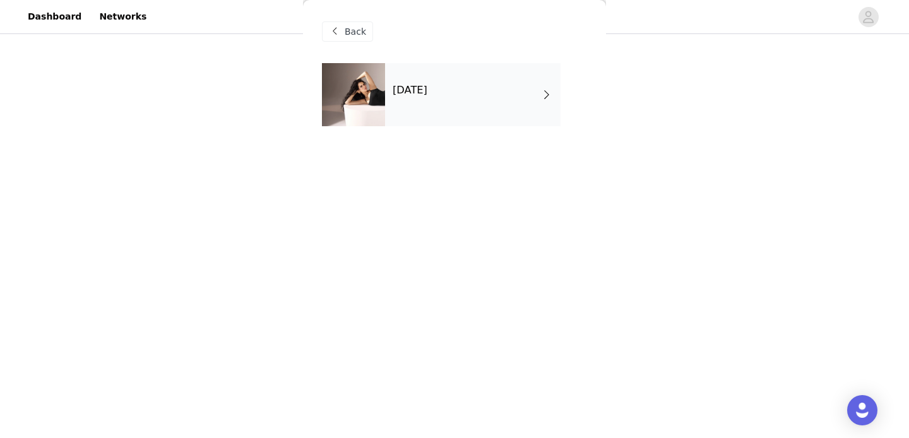
click at [460, 114] on div "[DATE]" at bounding box center [472, 94] width 175 height 63
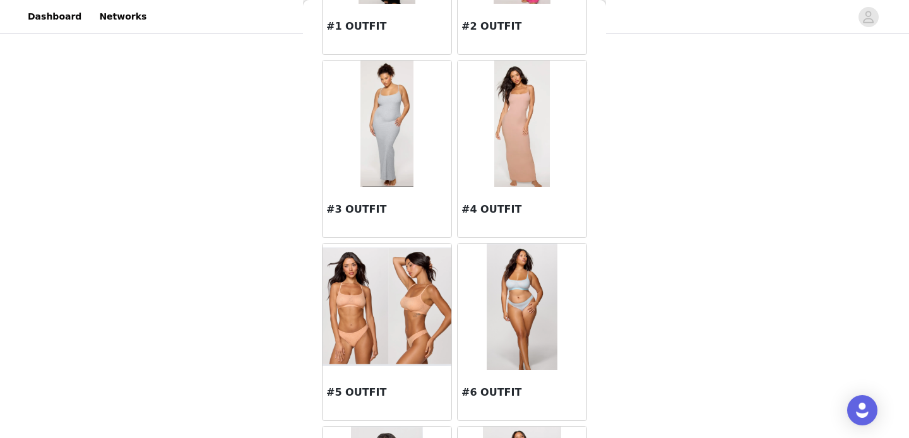
scroll to position [191, 0]
